Goal: Task Accomplishment & Management: Use online tool/utility

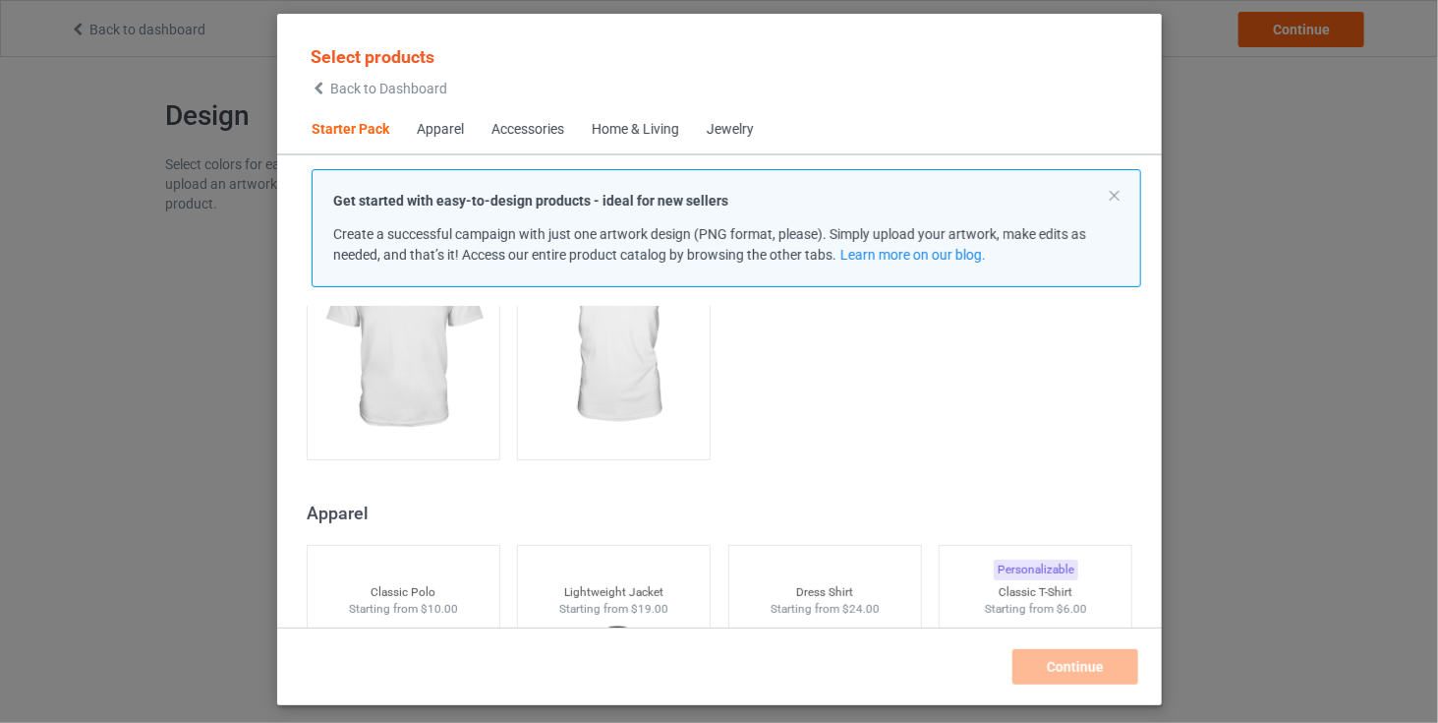
scroll to position [423, 0]
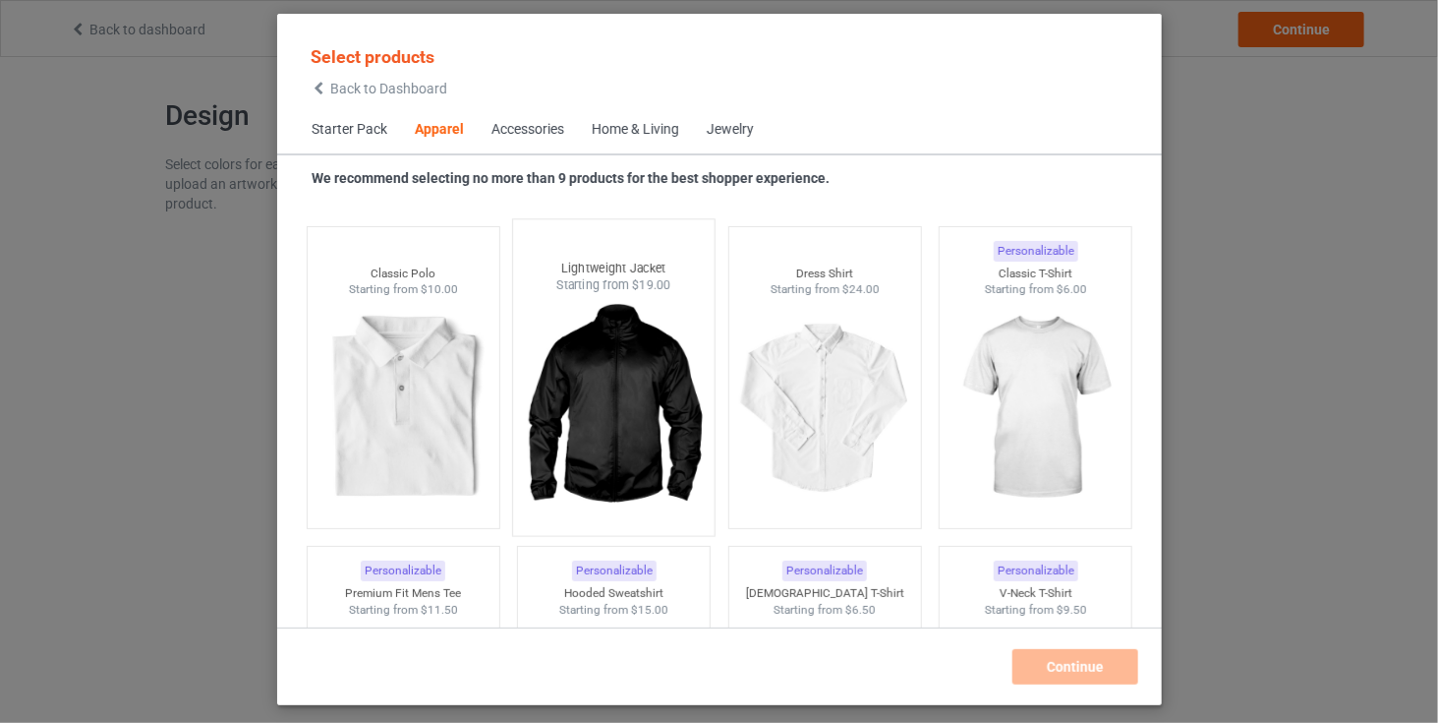
scroll to position [755, 0]
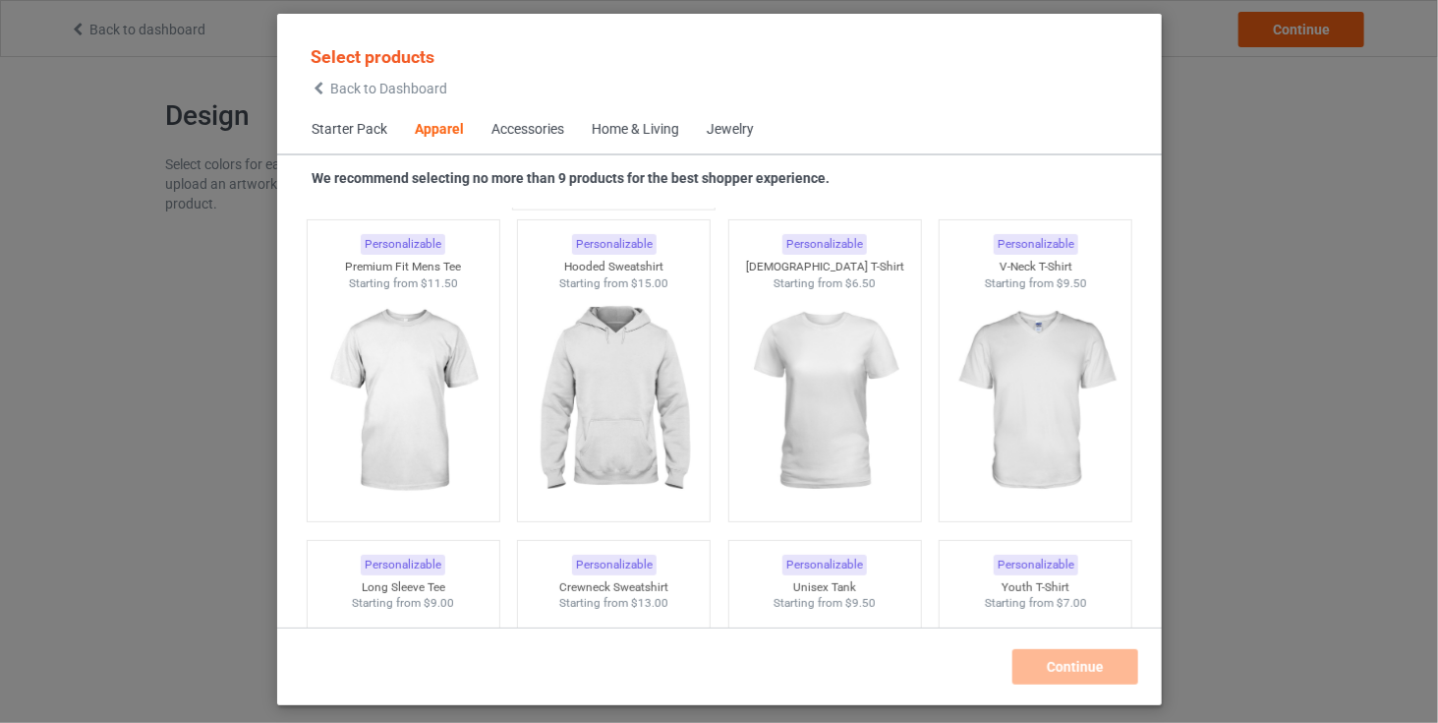
scroll to position [1038, 0]
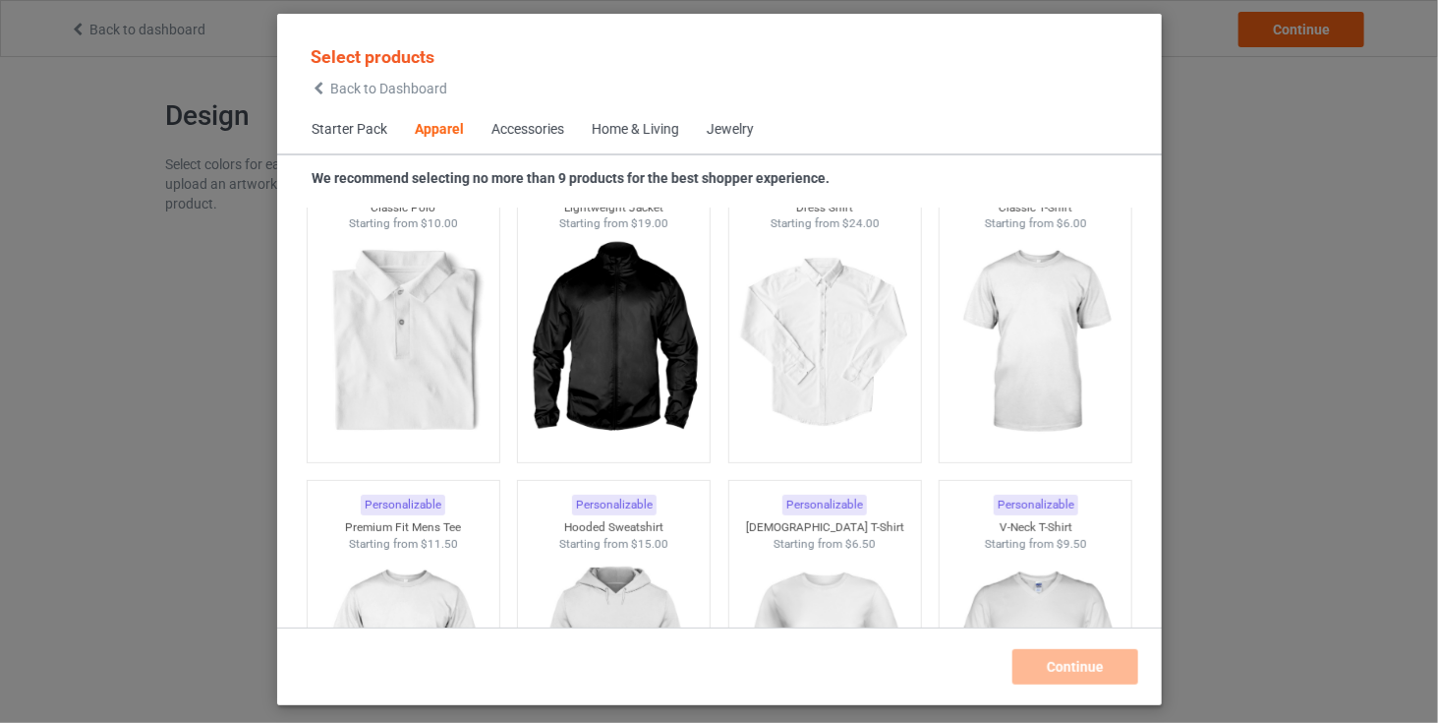
scroll to position [820, 0]
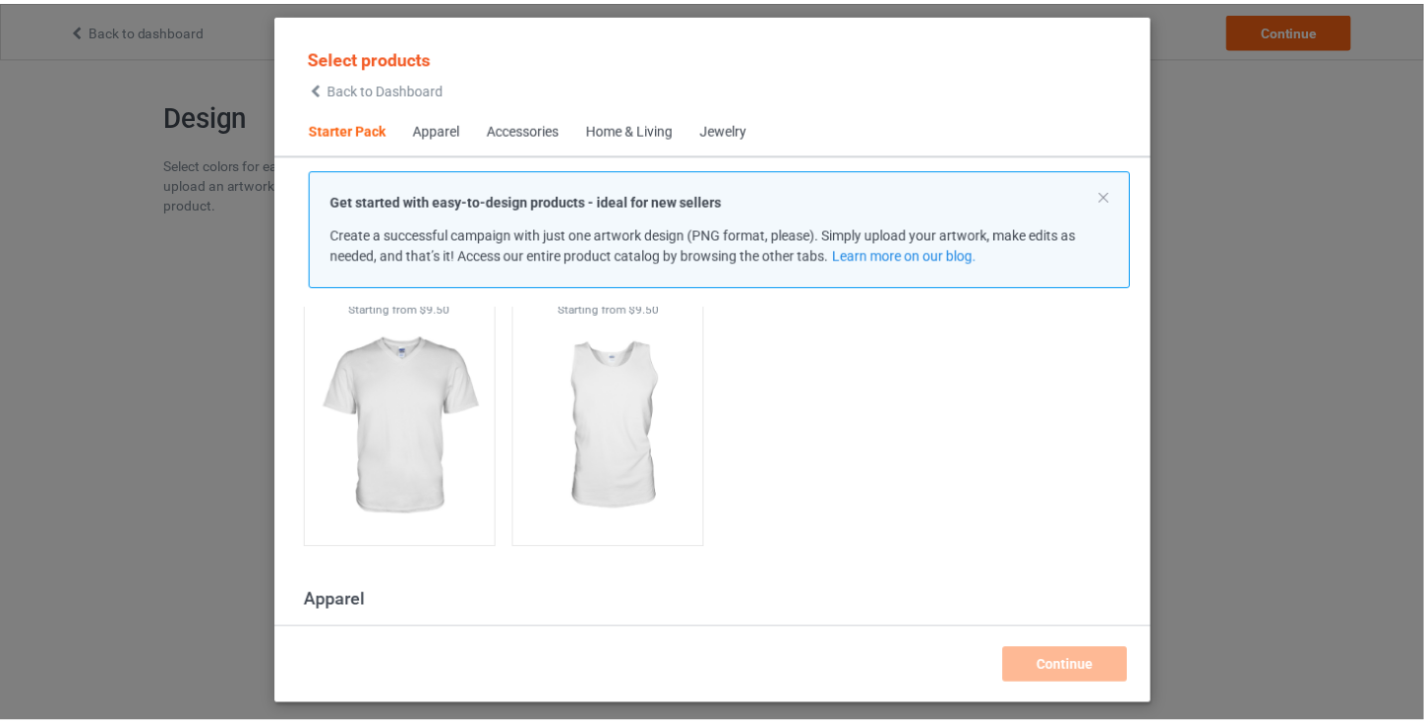
scroll to position [453, 0]
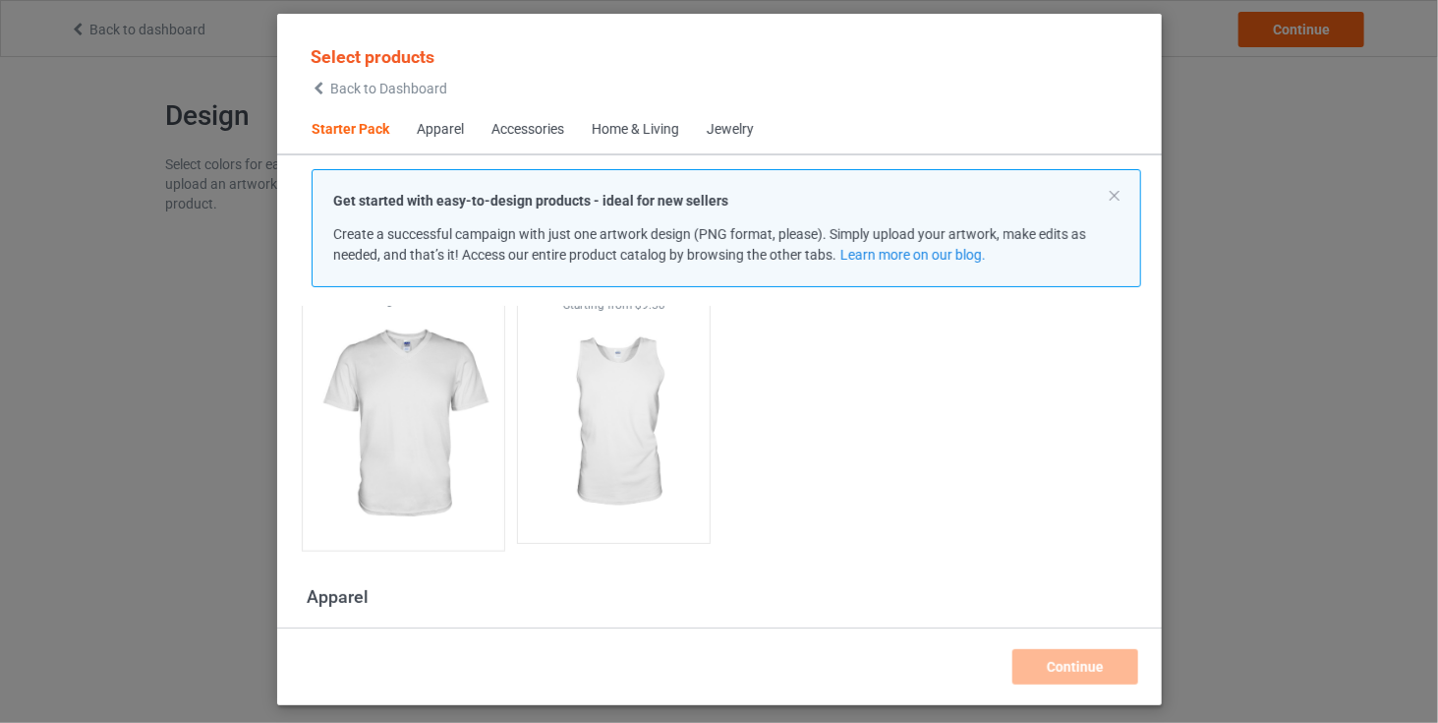
click at [387, 437] on img at bounding box center [403, 424] width 185 height 231
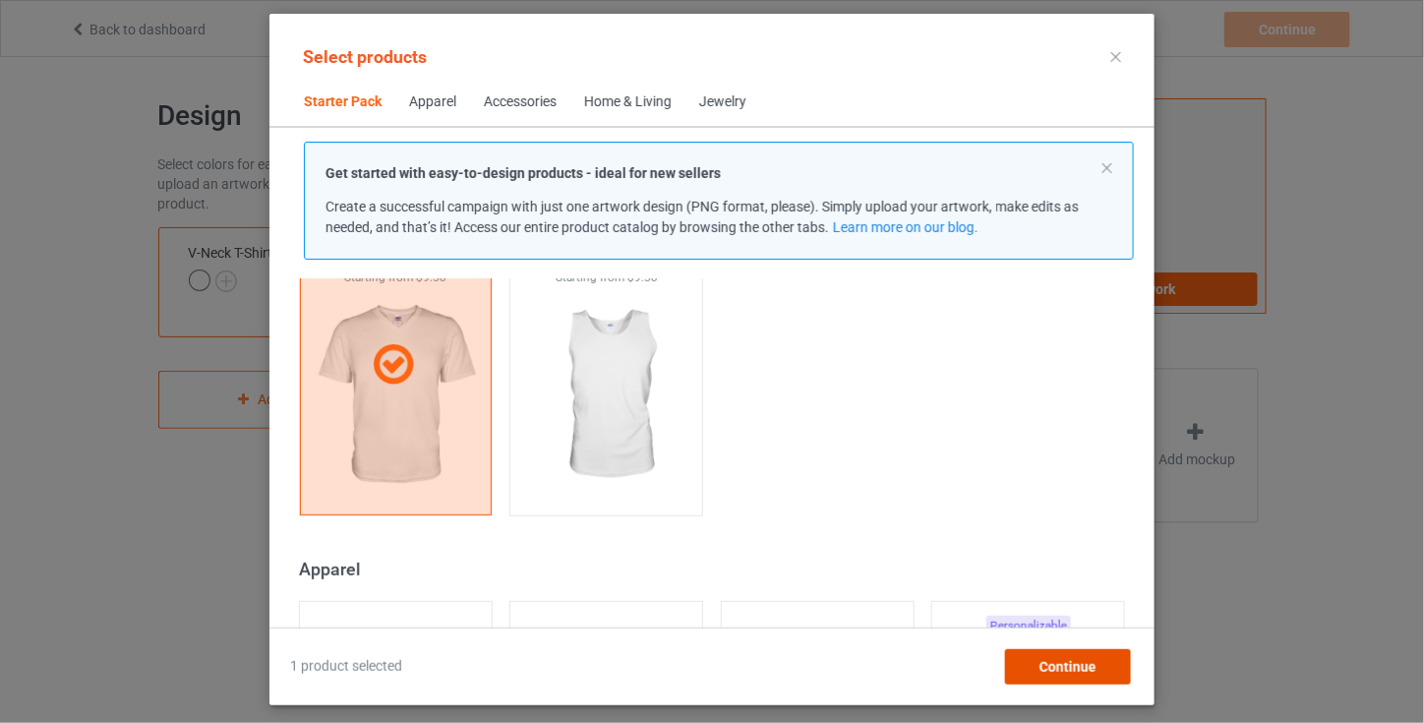
click at [1075, 660] on span "Continue" at bounding box center [1067, 667] width 57 height 16
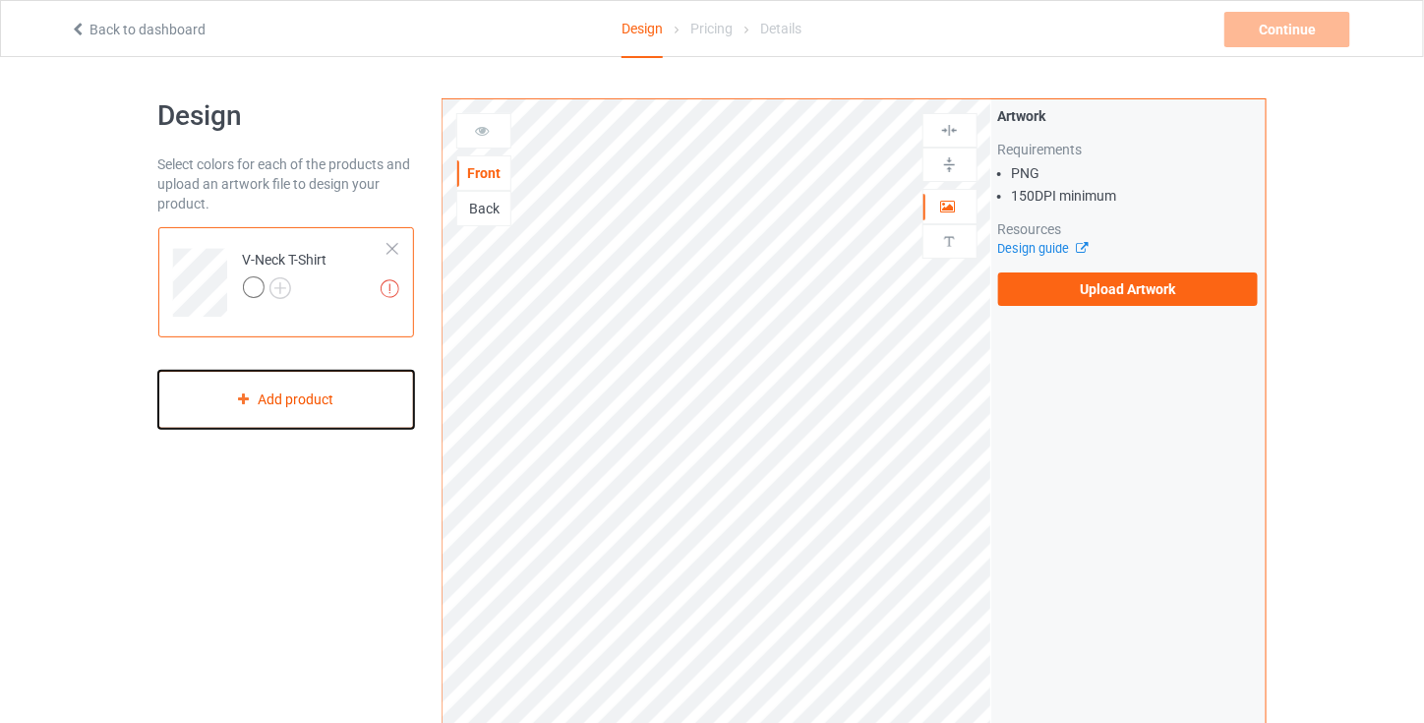
click at [338, 408] on div "Add product" at bounding box center [286, 400] width 257 height 58
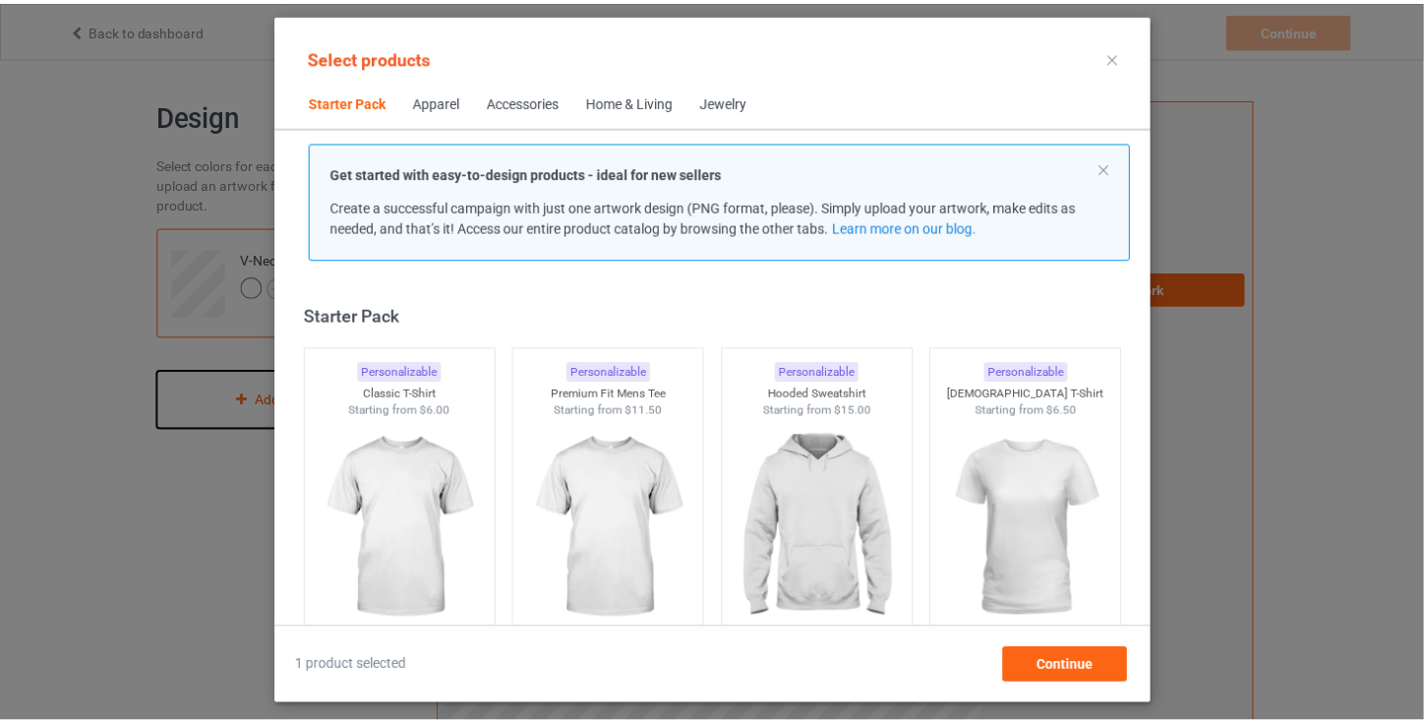
scroll to position [26, 0]
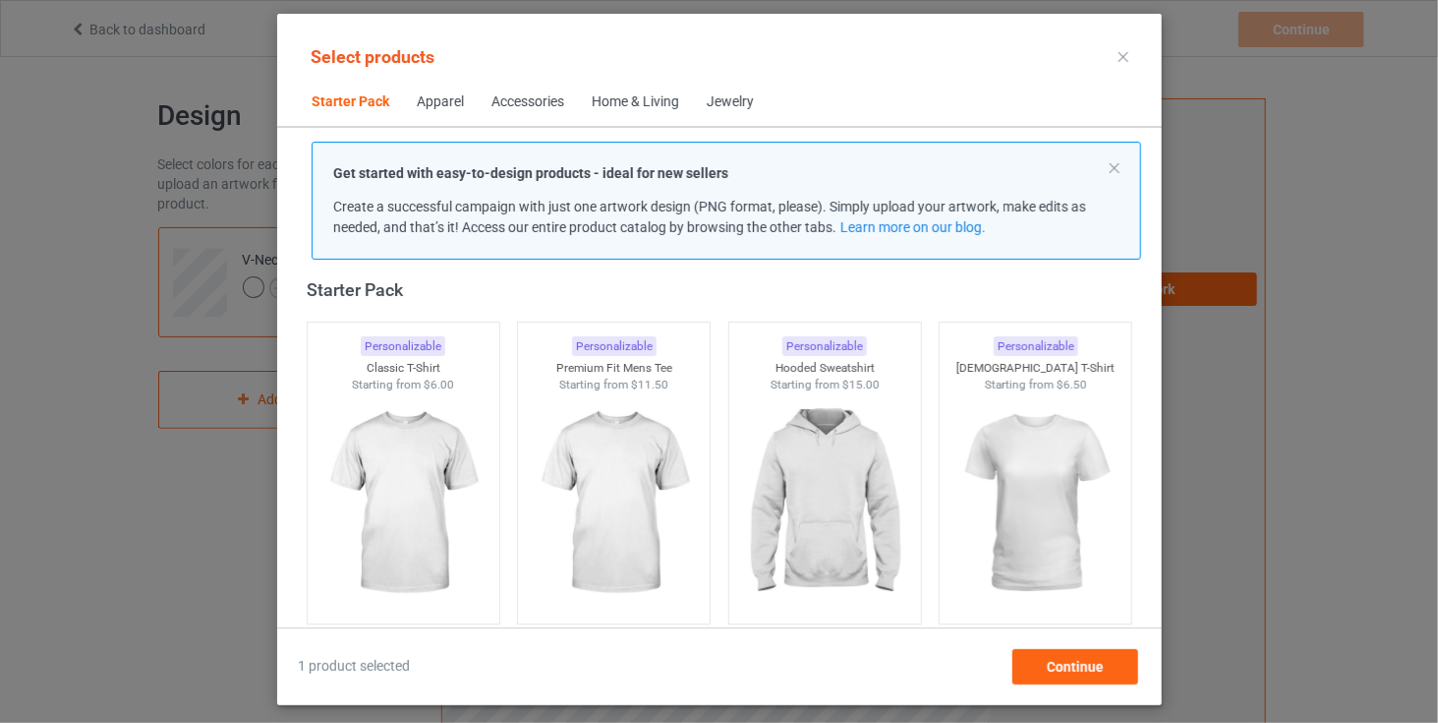
click at [1125, 57] on icon at bounding box center [1124, 57] width 10 height 10
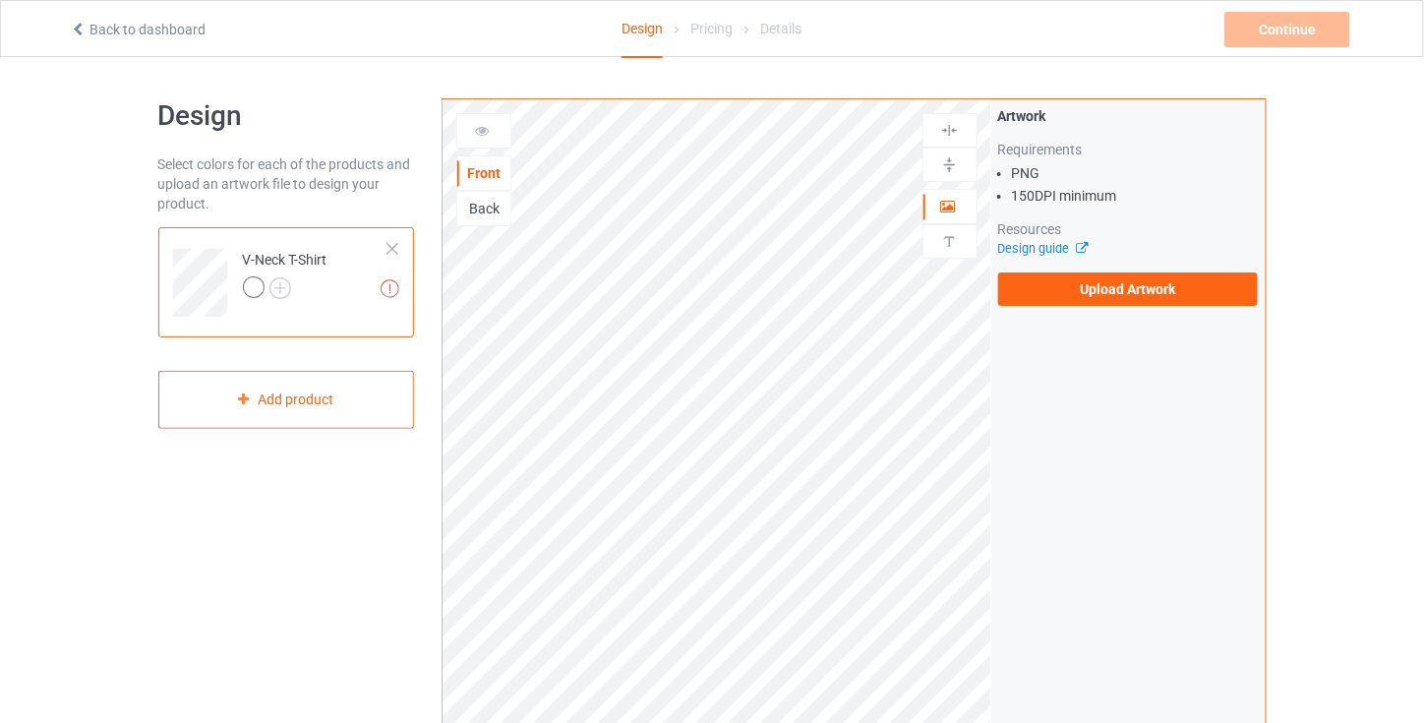
click at [1125, 57] on div "Design Select colors for each of the products and upload an artwork file to des…" at bounding box center [712, 665] width 1108 height 1216
